Goal: Complete application form

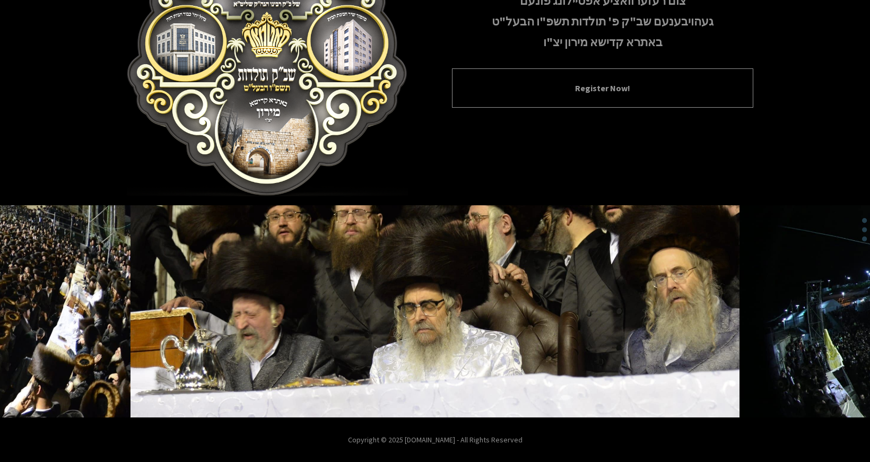
scroll to position [130, 0]
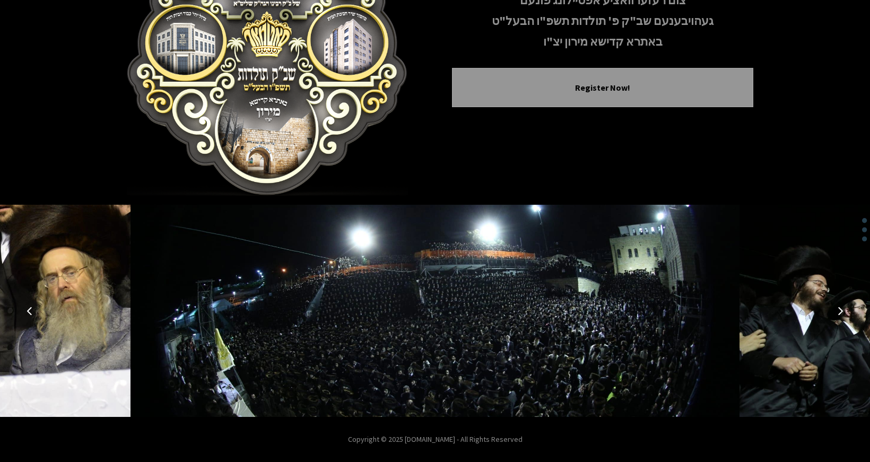
click at [837, 313] on icon "Next image" at bounding box center [840, 310] width 8 height 8
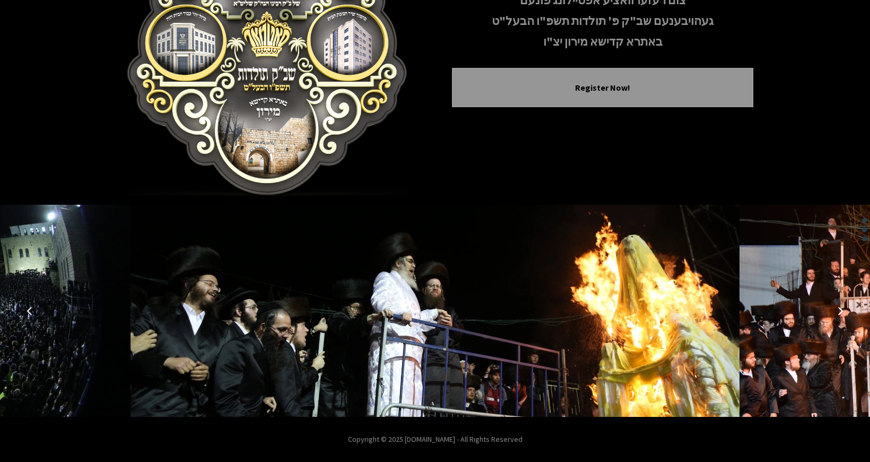
click at [840, 310] on icon "Next image" at bounding box center [840, 310] width 8 height 8
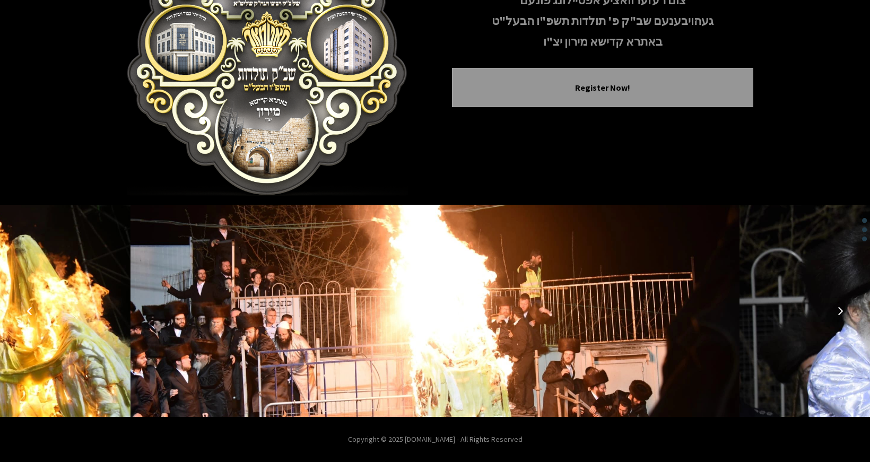
click at [839, 311] on icon "Next image" at bounding box center [840, 310] width 8 height 8
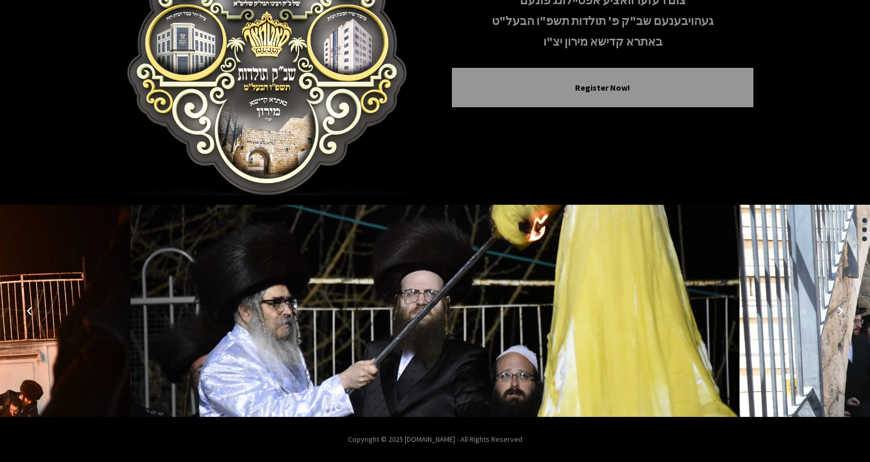
click at [839, 311] on icon "Next image" at bounding box center [840, 310] width 8 height 8
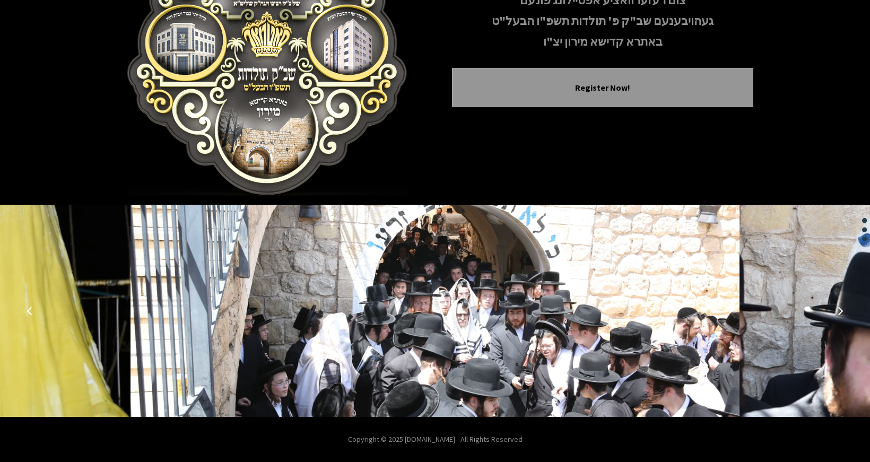
click at [838, 312] on icon "Next image" at bounding box center [840, 310] width 8 height 8
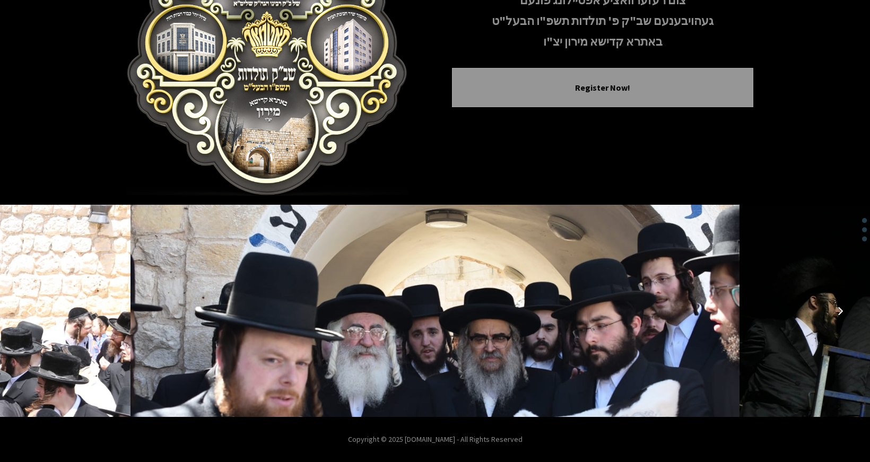
click at [837, 311] on icon "Next image" at bounding box center [840, 310] width 8 height 8
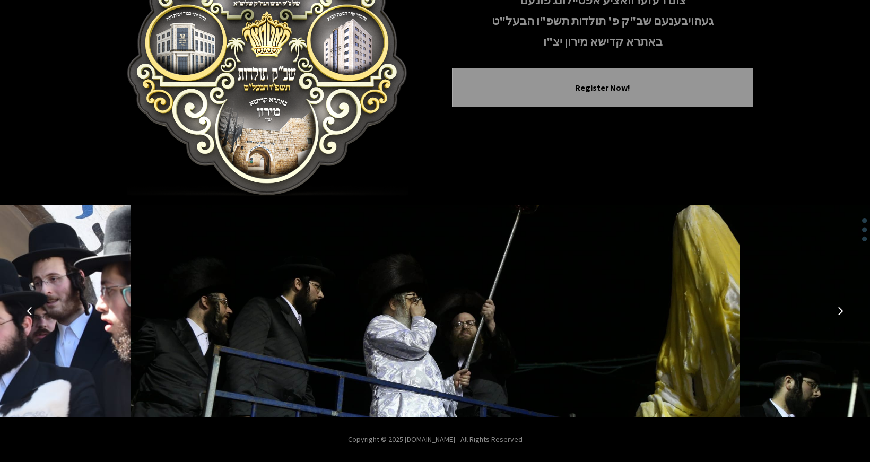
click at [30, 310] on icon "Previous image" at bounding box center [29, 310] width 8 height 8
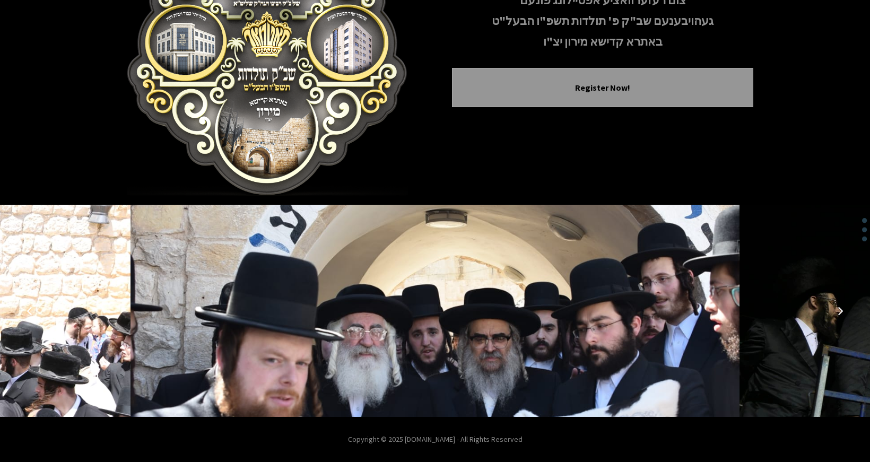
click at [840, 310] on icon "Next image" at bounding box center [840, 310] width 8 height 8
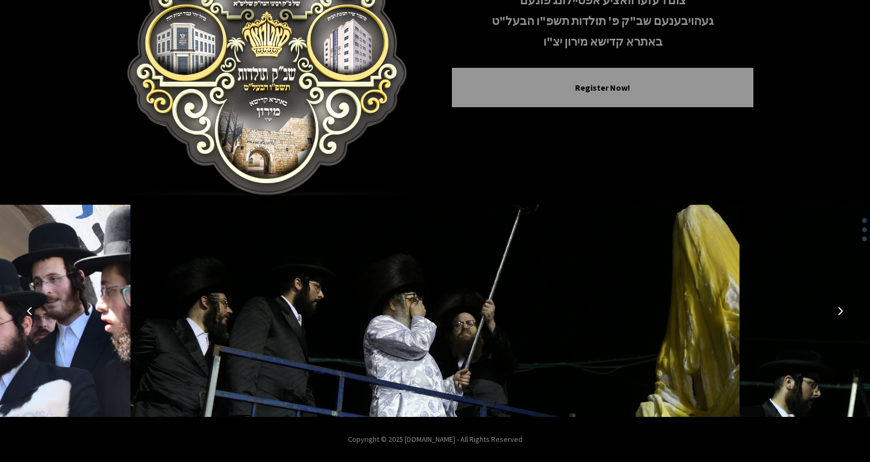
click at [840, 312] on icon "Next image" at bounding box center [840, 310] width 8 height 8
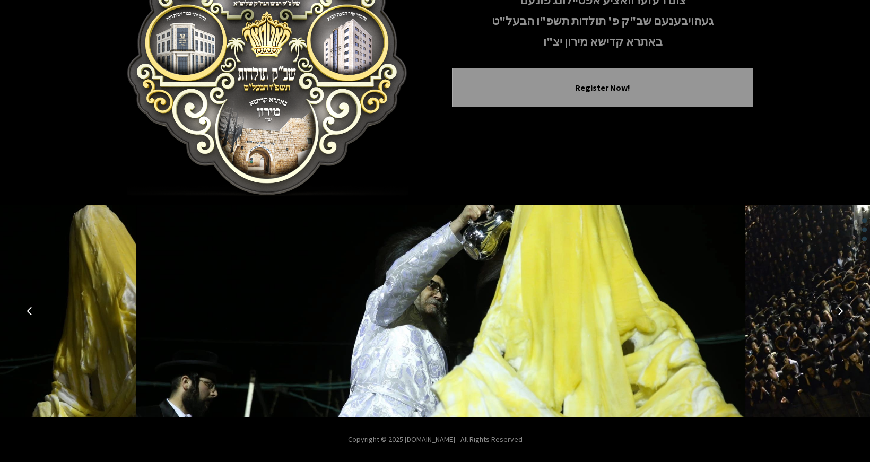
click at [840, 313] on icon "Next image" at bounding box center [840, 310] width 8 height 8
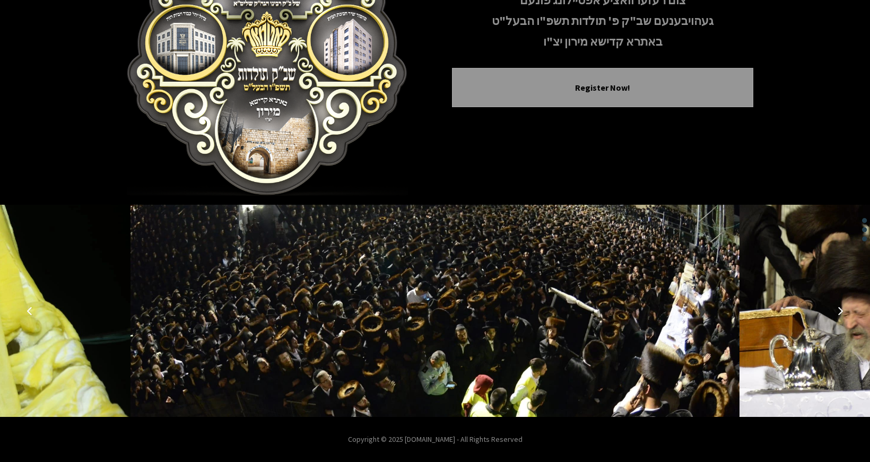
click at [839, 313] on icon "Next image" at bounding box center [840, 310] width 8 height 8
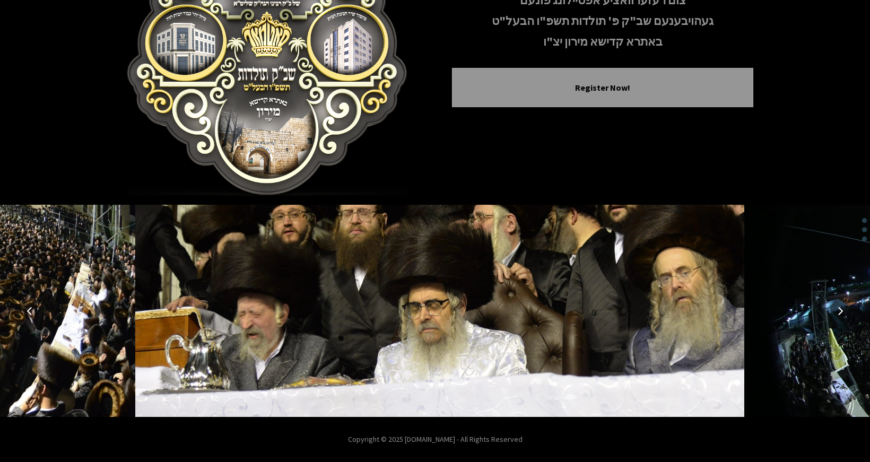
click at [839, 313] on icon "Next image" at bounding box center [840, 310] width 8 height 8
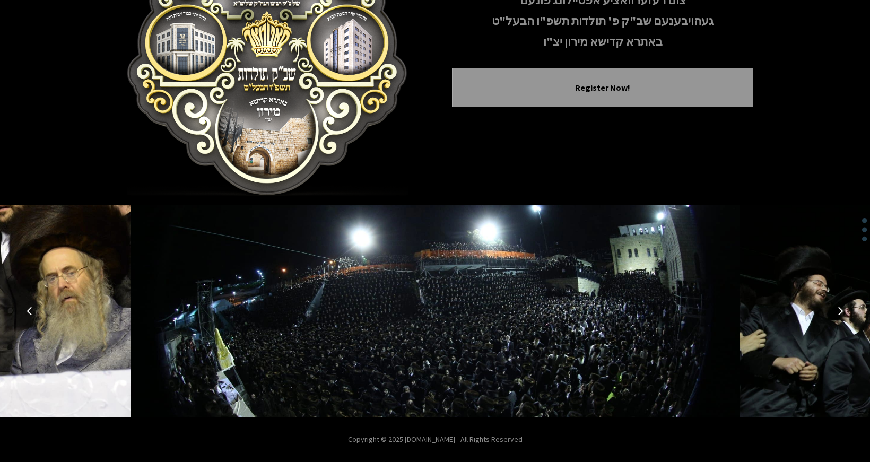
click at [839, 313] on icon "Next image" at bounding box center [840, 310] width 8 height 8
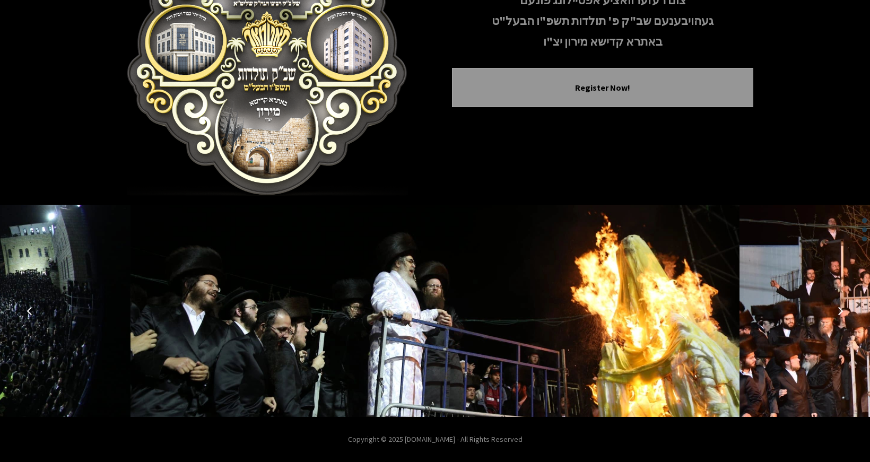
click at [839, 314] on icon "Next image" at bounding box center [840, 310] width 8 height 8
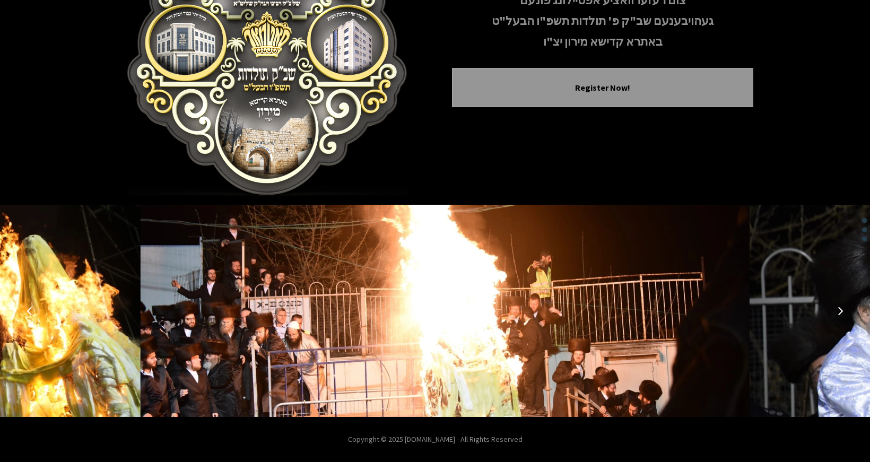
click at [838, 314] on icon "Next image" at bounding box center [840, 310] width 8 height 8
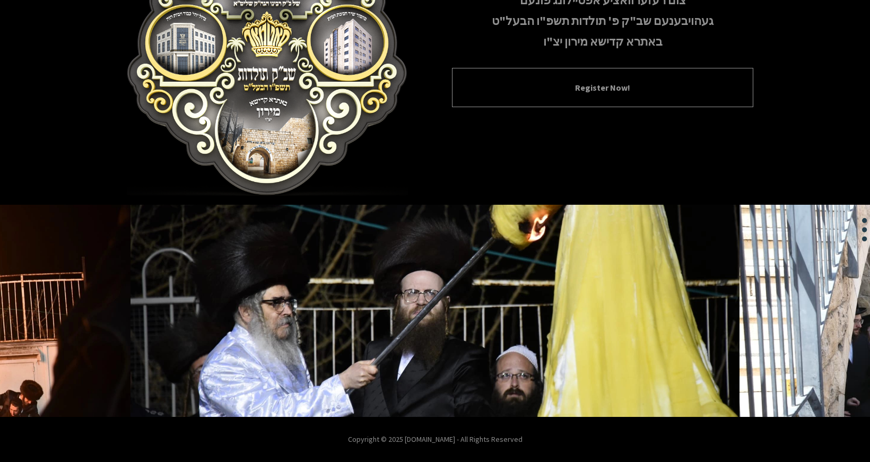
click at [637, 89] on button "Register Now!" at bounding box center [602, 87] width 275 height 13
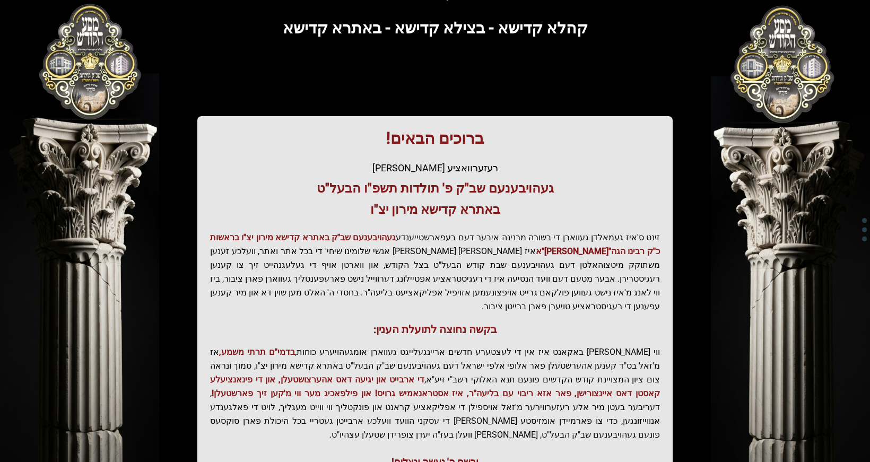
scroll to position [152, 0]
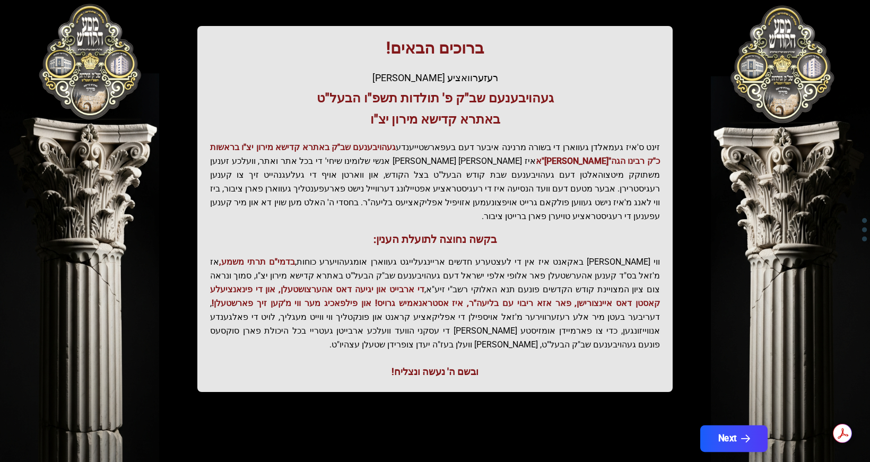
click at [737, 425] on button "Next" at bounding box center [733, 438] width 67 height 27
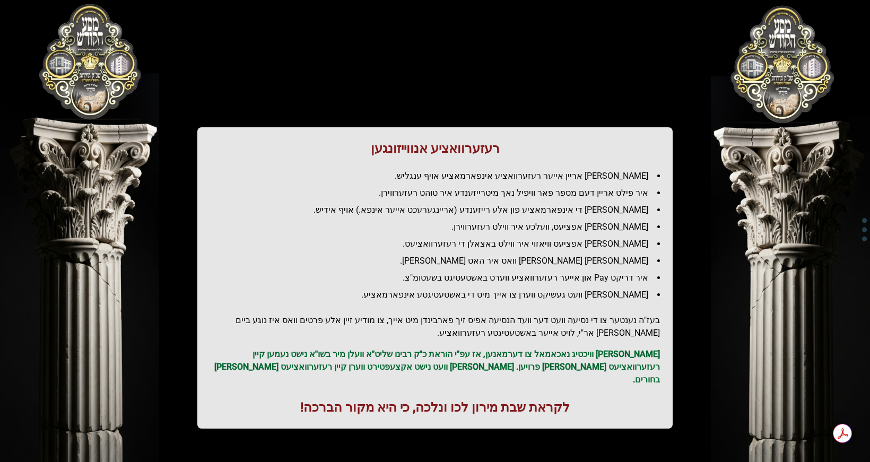
scroll to position [51, 0]
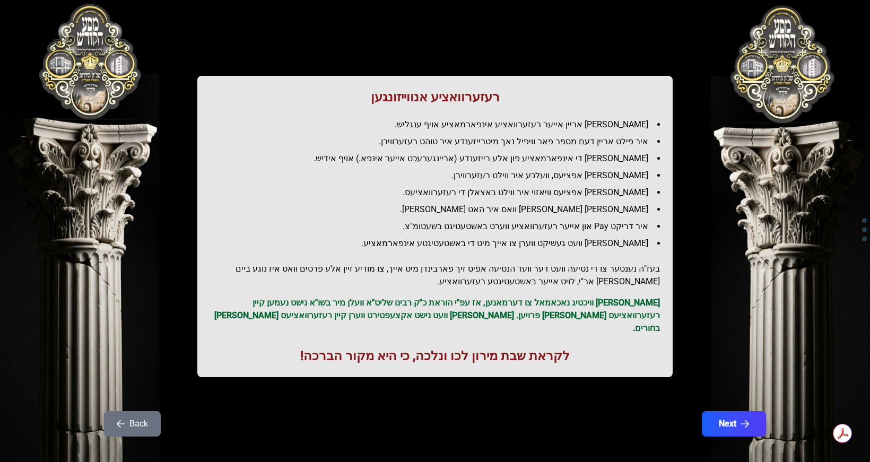
click at [138, 413] on button "Back" at bounding box center [132, 423] width 57 height 25
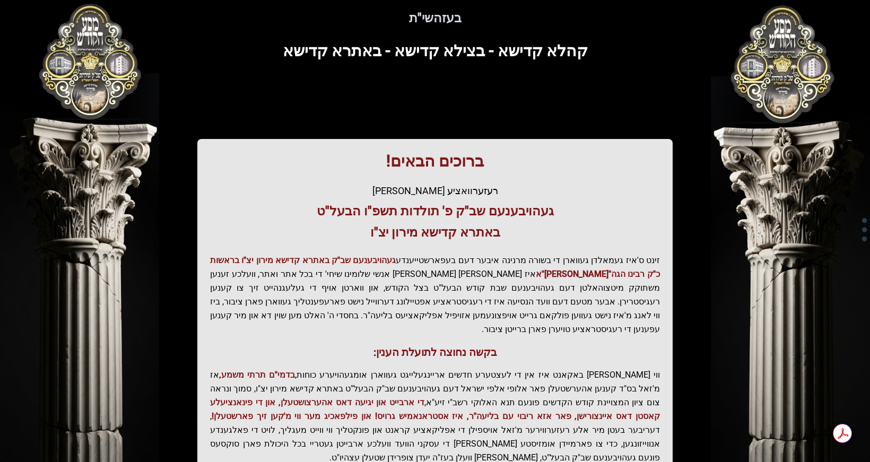
scroll to position [0, 0]
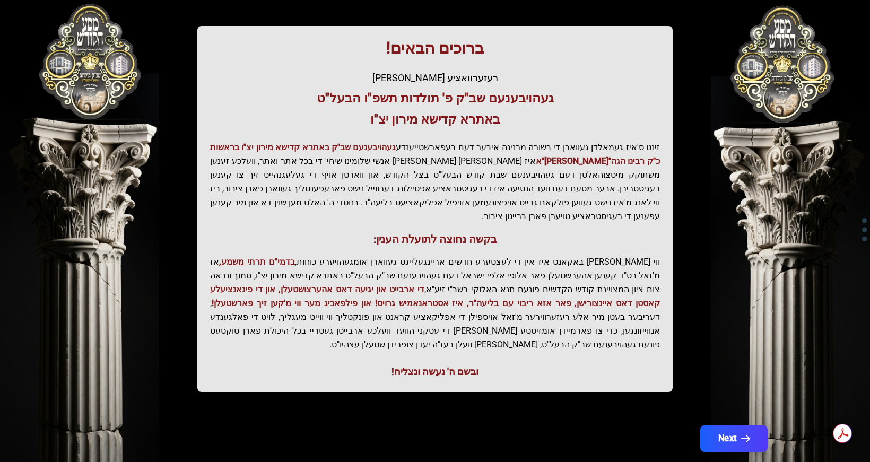
click at [731, 425] on button "Next" at bounding box center [733, 438] width 67 height 27
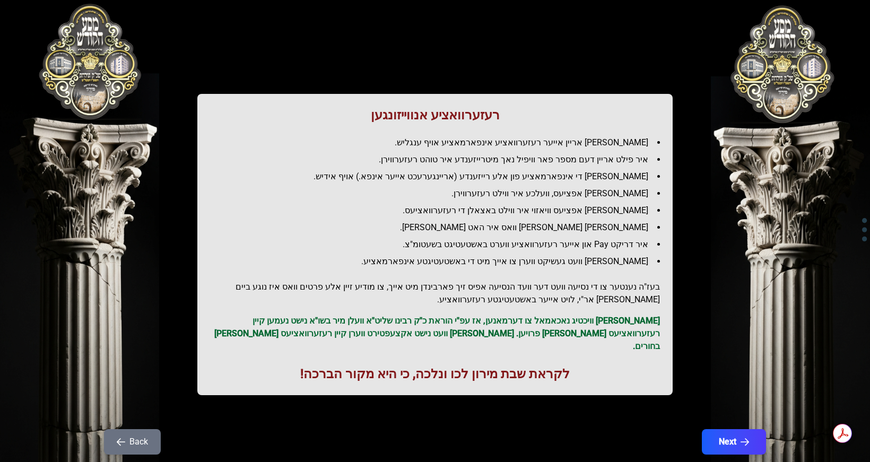
scroll to position [51, 0]
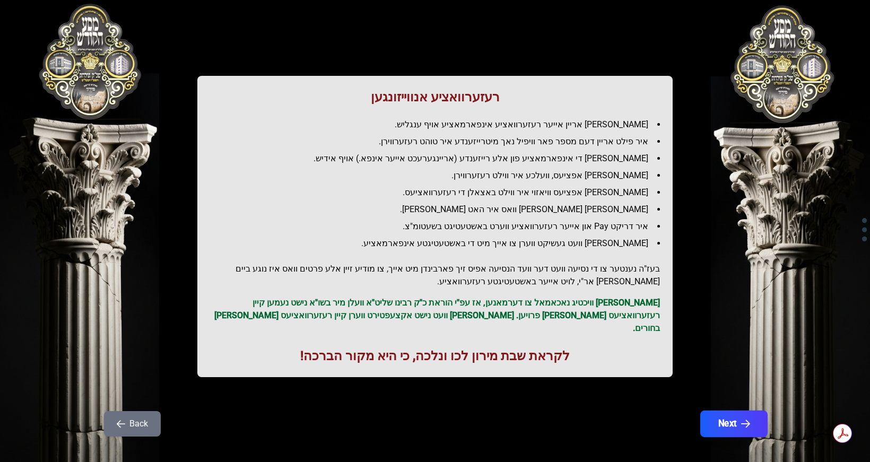
click at [725, 414] on button "Next" at bounding box center [733, 423] width 67 height 27
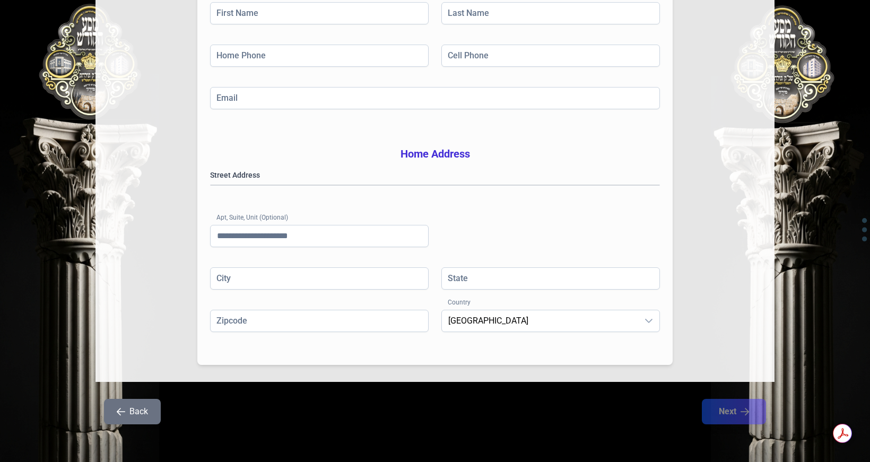
scroll to position [195, 0]
click at [605, 327] on span "[GEOGRAPHIC_DATA]" at bounding box center [540, 320] width 196 height 21
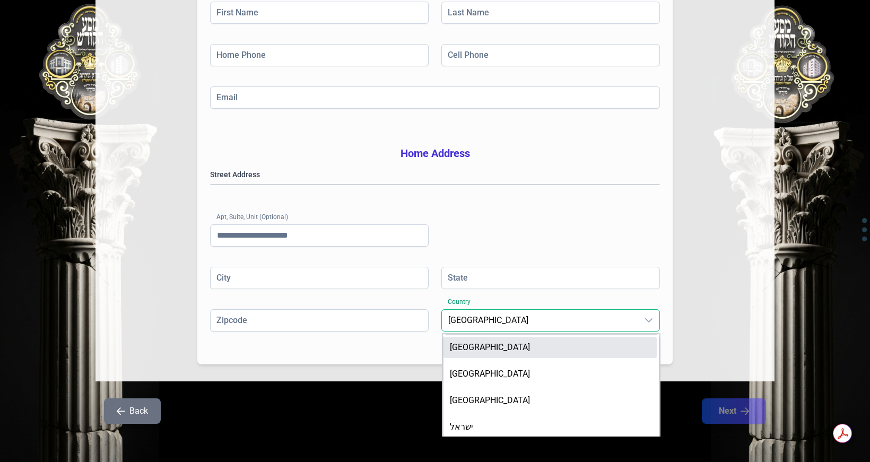
click at [605, 327] on span "[GEOGRAPHIC_DATA]" at bounding box center [540, 320] width 196 height 21
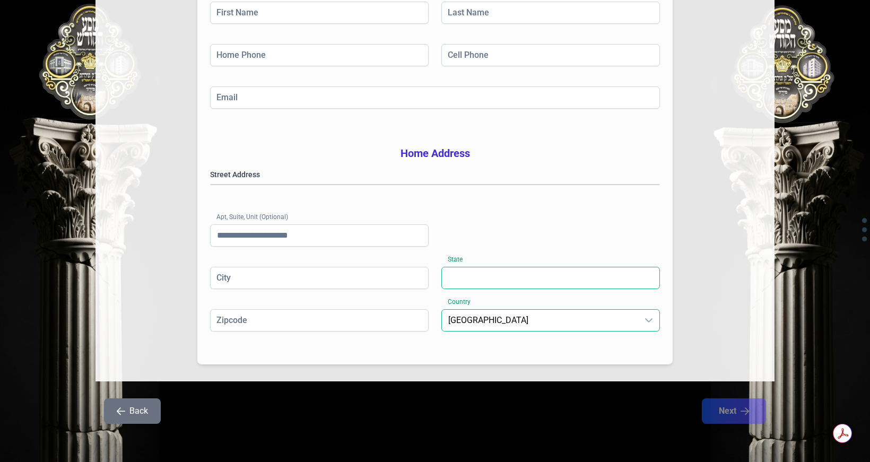
click at [613, 285] on input "State" at bounding box center [550, 278] width 218 height 22
click at [318, 323] on input "Zipcode" at bounding box center [319, 320] width 218 height 22
click at [330, 267] on input "City" at bounding box center [319, 278] width 218 height 22
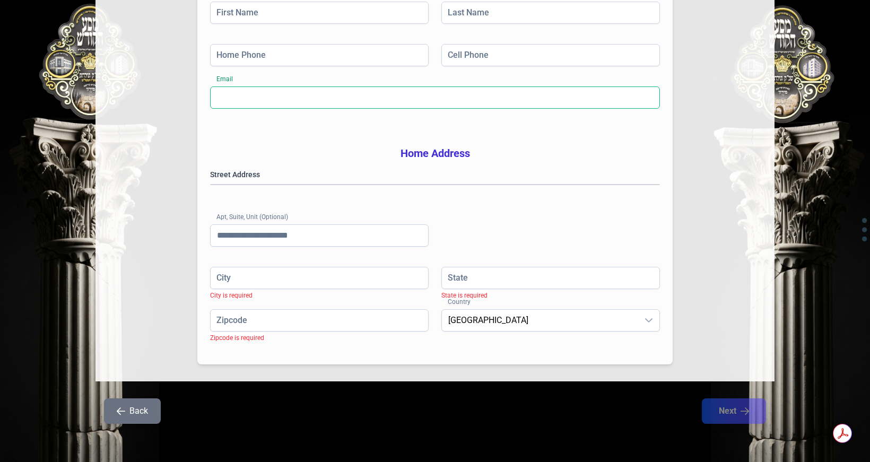
click at [274, 86] on input "Email" at bounding box center [435, 97] width 450 height 22
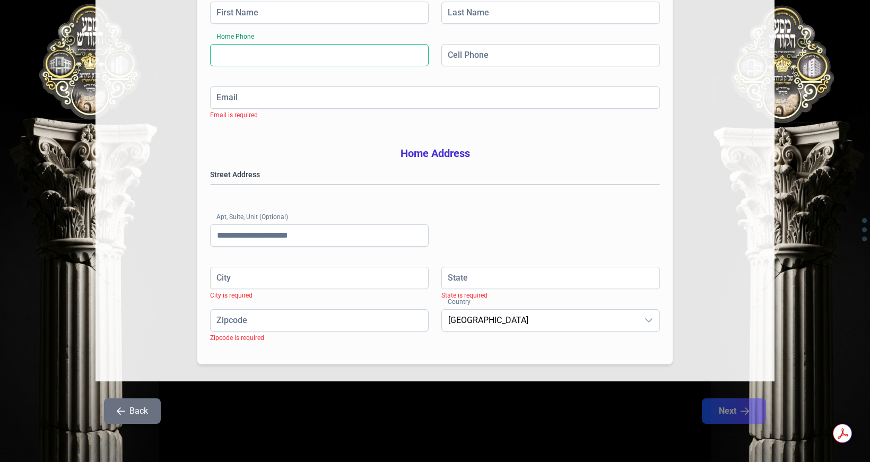
click at [281, 44] on input "Home Phone" at bounding box center [319, 55] width 218 height 22
drag, startPoint x: 475, startPoint y: 33, endPoint x: 486, endPoint y: 41, distance: 13.6
click at [476, 44] on input "Cell Phone" at bounding box center [550, 55] width 218 height 22
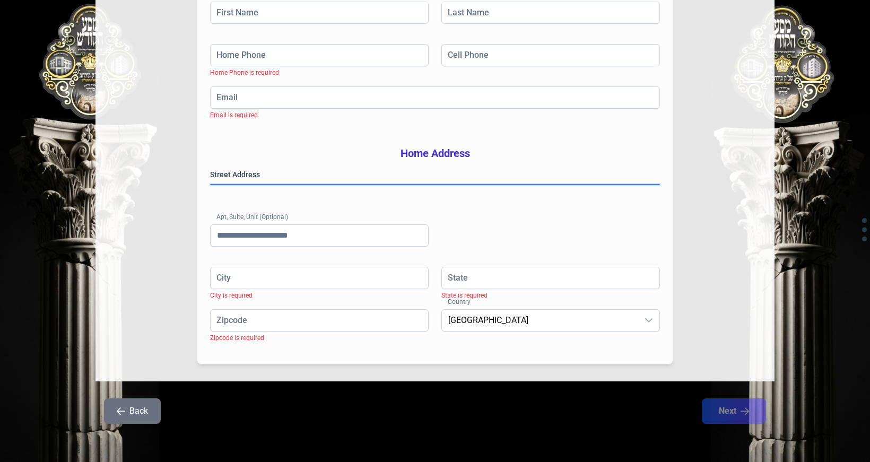
click at [210, 185] on gmp-place-autocomplete at bounding box center [210, 185] width 0 height 0
